Goal: Browse casually

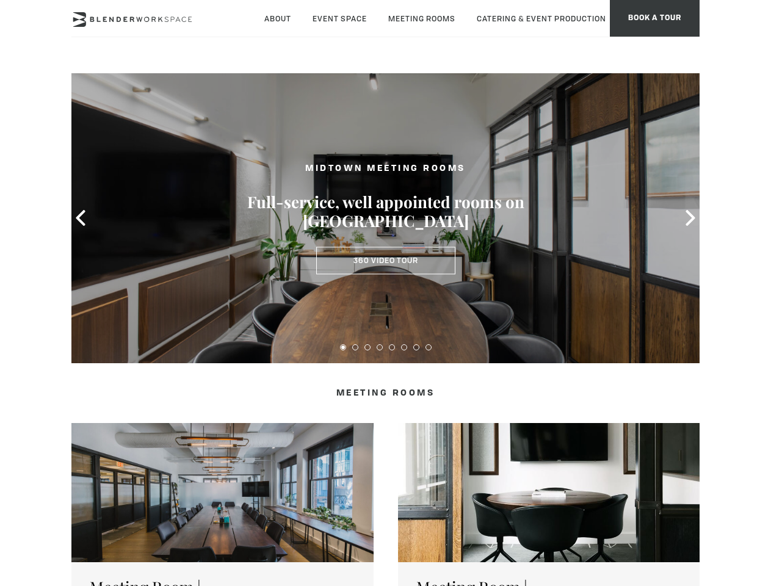
click at [81, 218] on icon at bounding box center [81, 218] width 16 height 16
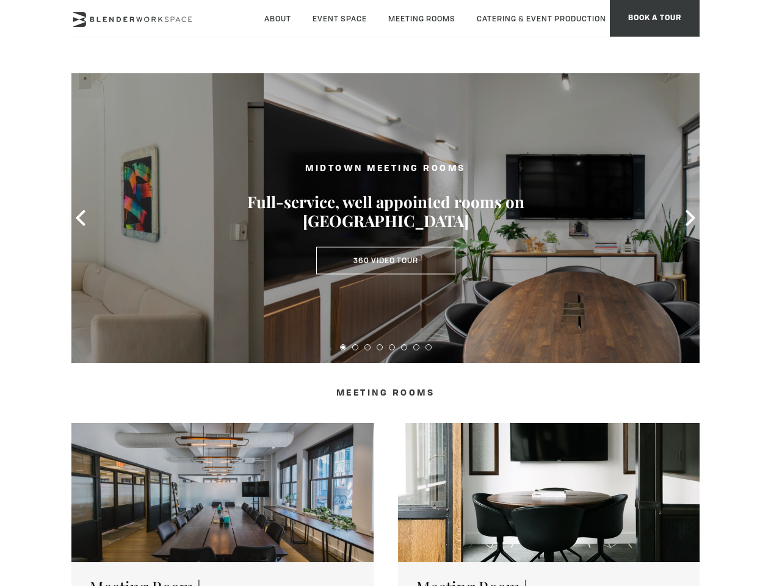
click at [691, 218] on icon at bounding box center [691, 218] width 16 height 16
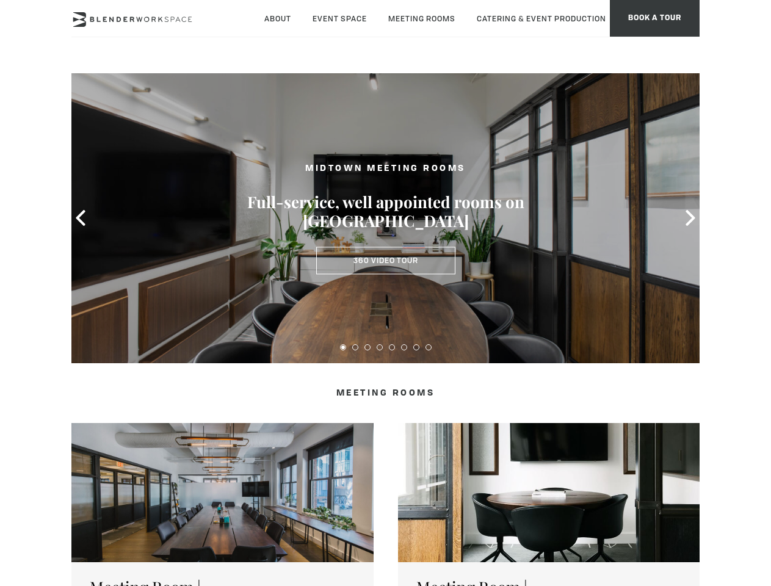
click at [343, 348] on button at bounding box center [343, 348] width 6 height 6
click at [356, 348] on button at bounding box center [355, 348] width 6 height 6
click at [368, 348] on button at bounding box center [368, 348] width 6 height 6
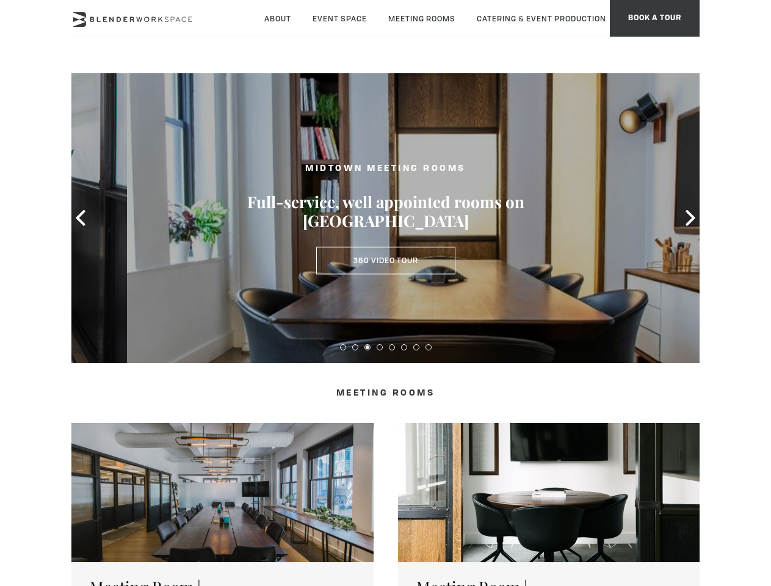
click at [380, 348] on button at bounding box center [380, 348] width 6 height 6
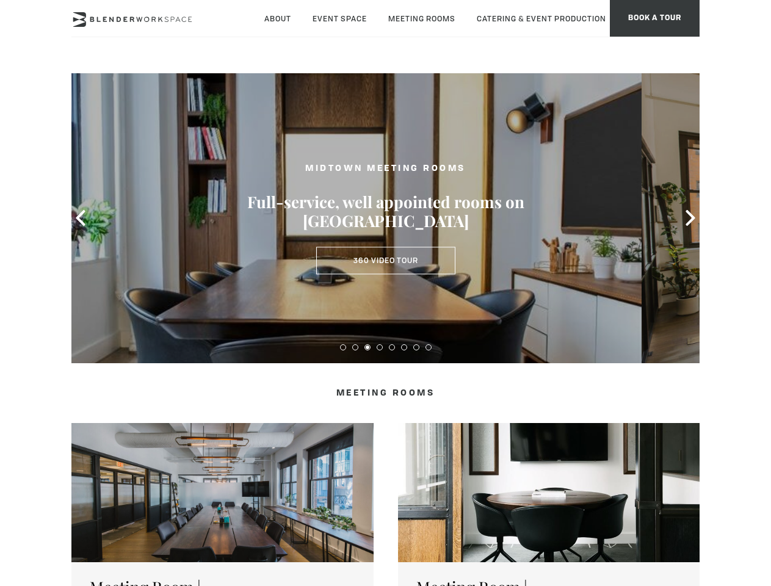
click at [392, 348] on button at bounding box center [392, 348] width 6 height 6
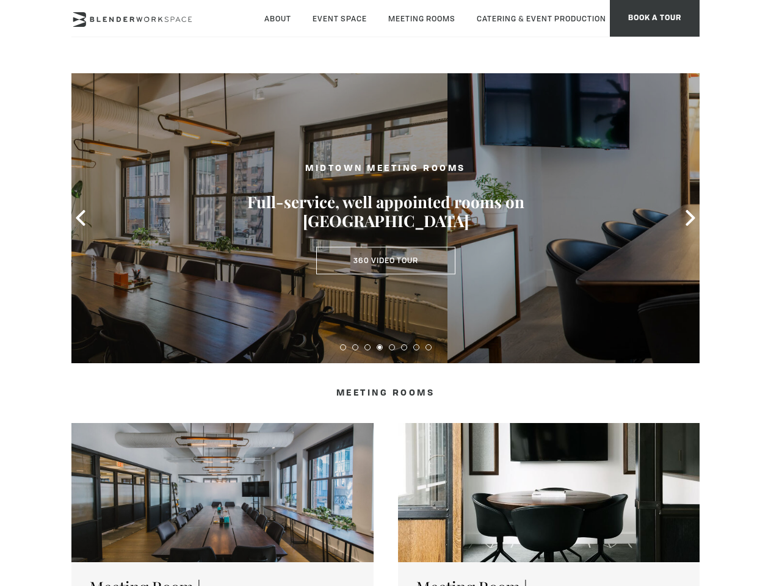
click at [404, 348] on button at bounding box center [404, 348] width 6 height 6
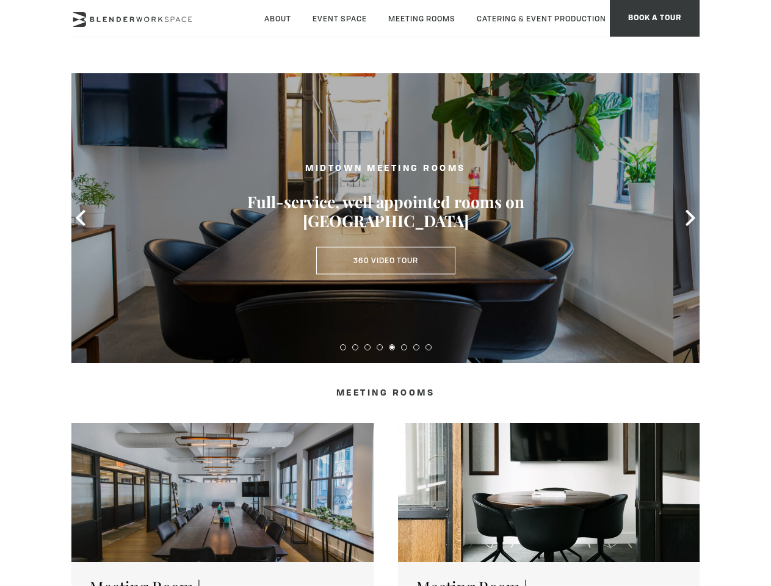
click at [417, 348] on button at bounding box center [417, 348] width 6 height 6
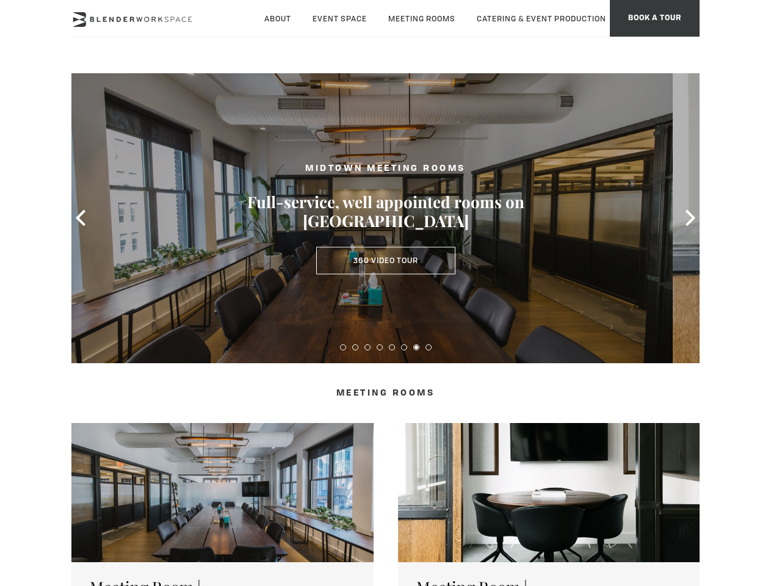
click at [429, 348] on button at bounding box center [429, 348] width 6 height 6
